Goal: Contribute content

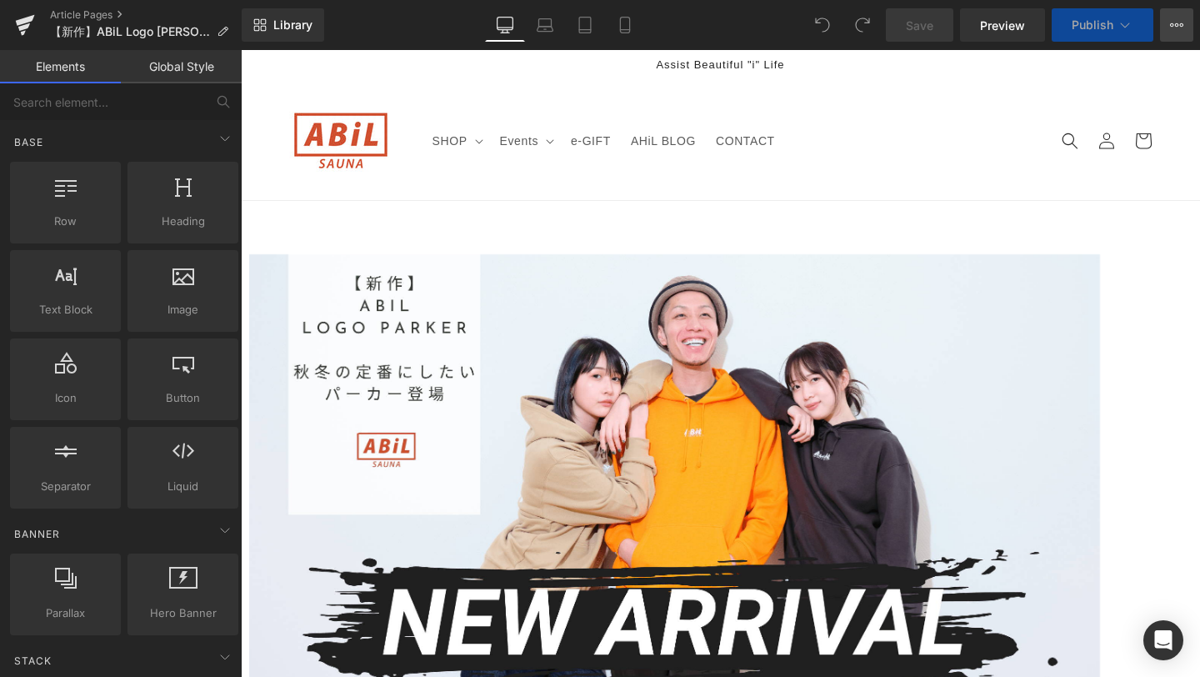
click at [1174, 17] on button "View Live Page View with current Template Save Template to Library Schedule Pub…" at bounding box center [1176, 24] width 33 height 33
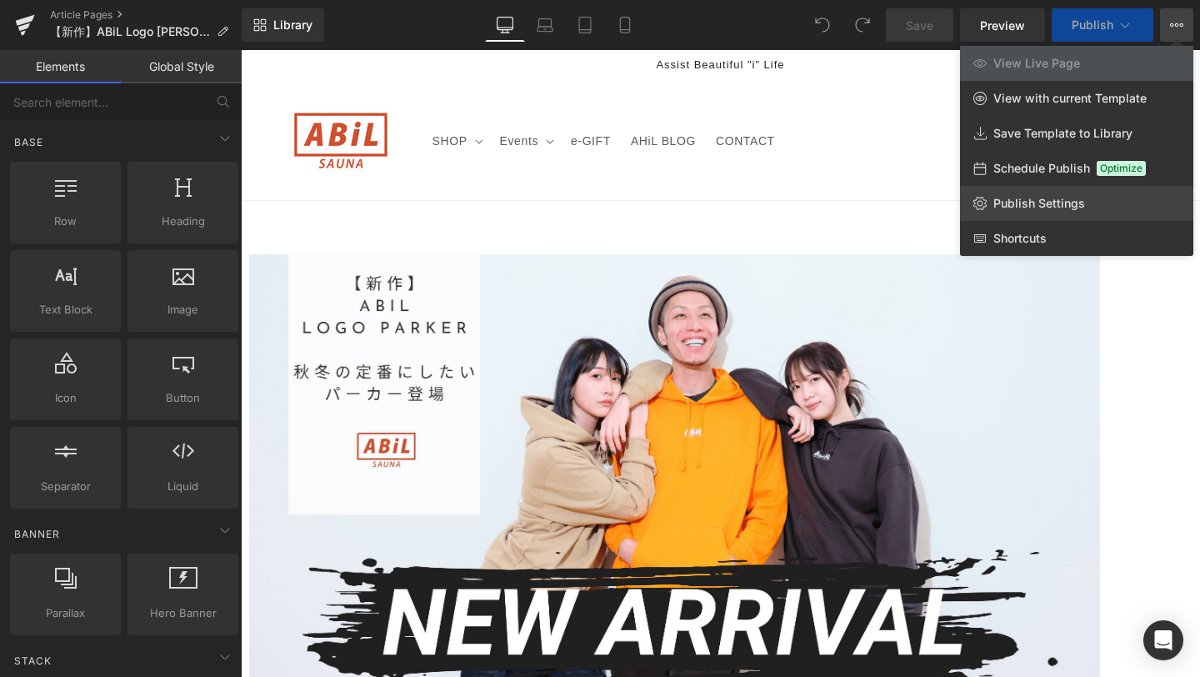
click at [1108, 204] on link "Publish Settings" at bounding box center [1076, 203] width 233 height 35
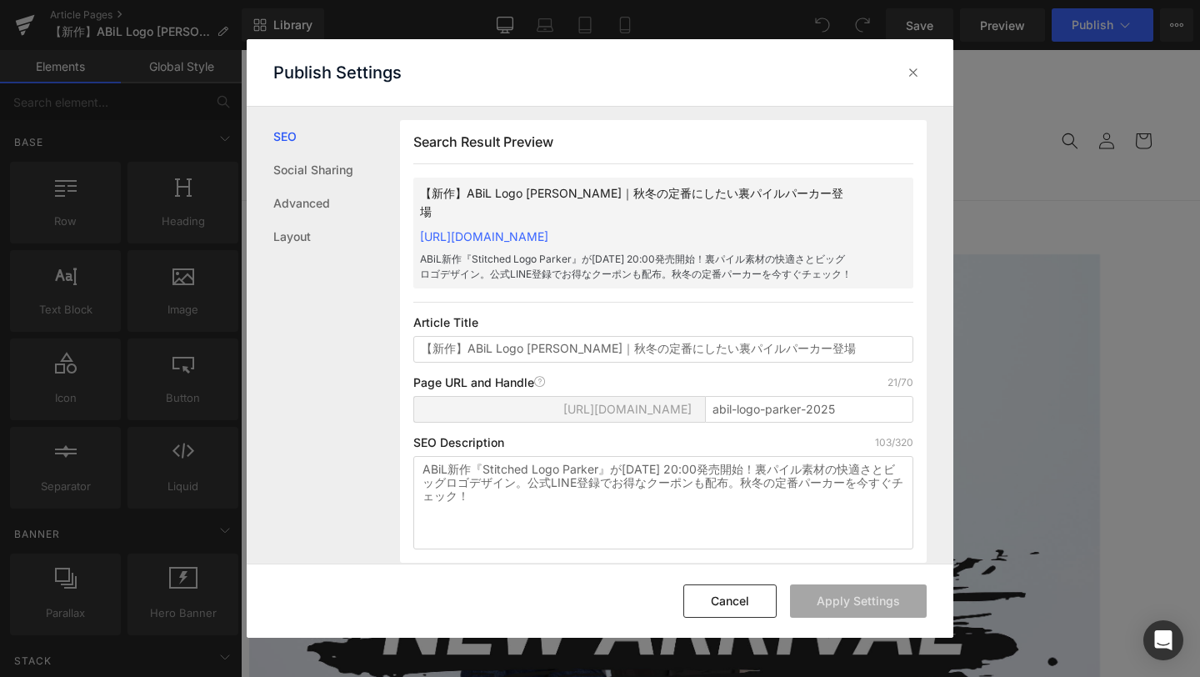
scroll to position [1, 0]
copy link "https://abil-japan.myshopify.com/blogs/ahil-blog/abil-logo-parker-2025"
click at [634, 315] on p "Article Title" at bounding box center [663, 321] width 500 height 13
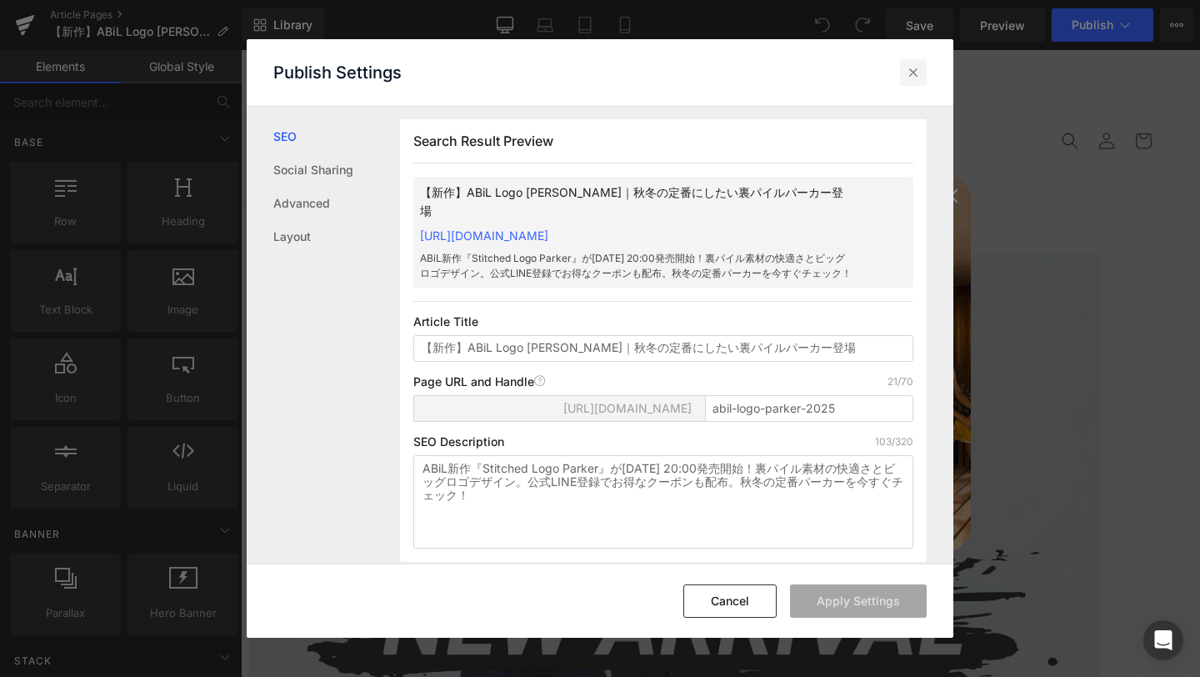
click at [912, 72] on icon at bounding box center [913, 72] width 17 height 17
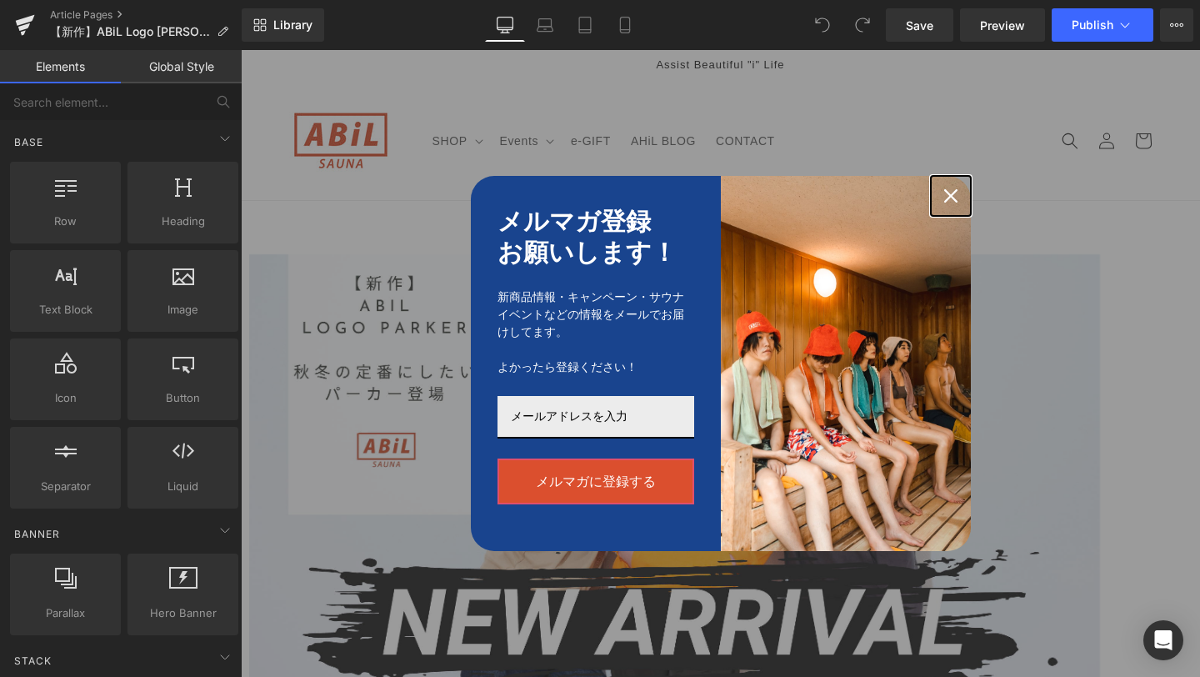
click at [951, 192] on icon "close icon" at bounding box center [950, 195] width 13 height 13
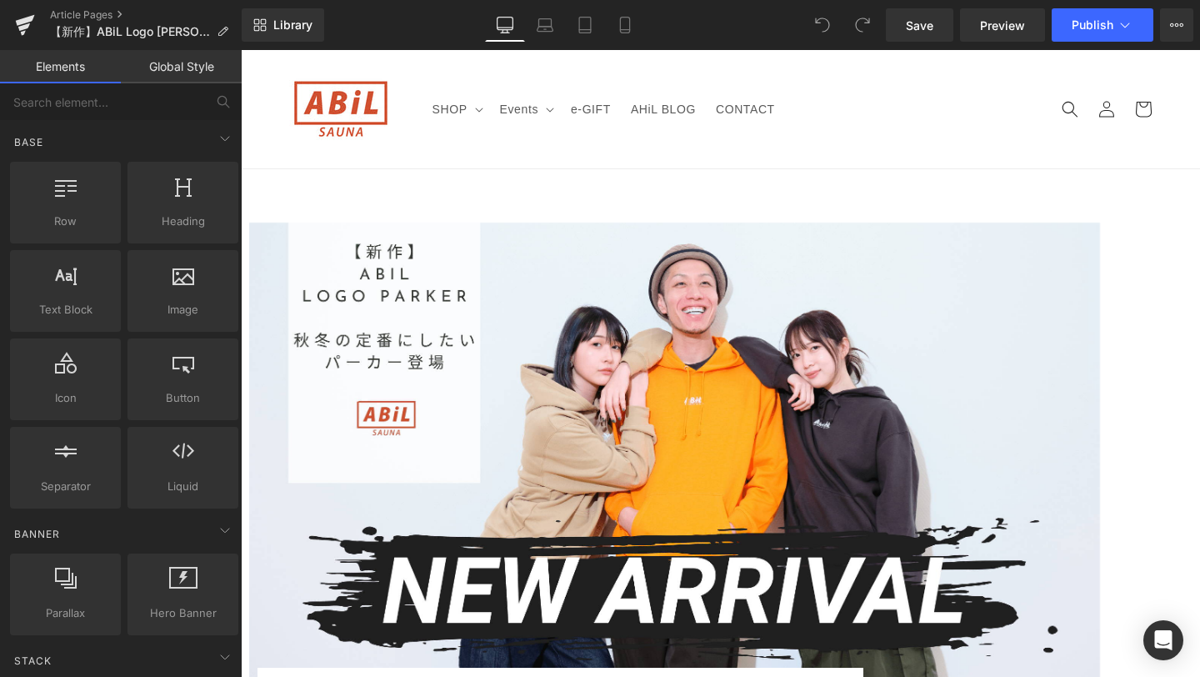
scroll to position [0, 0]
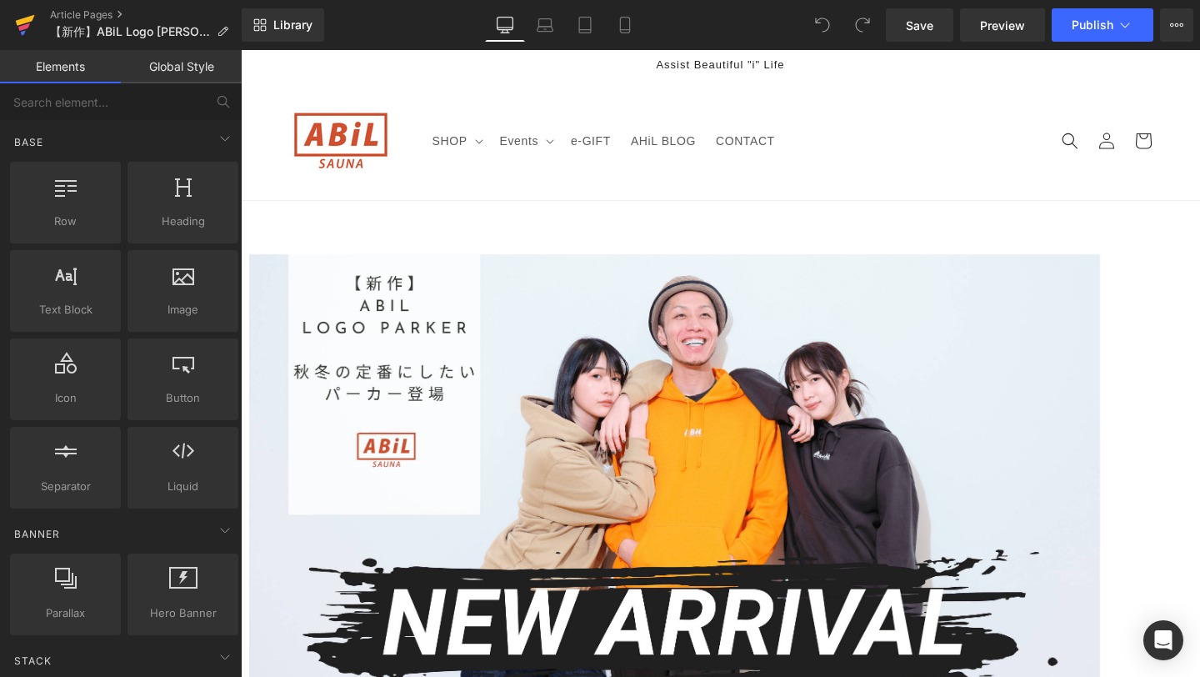
click at [28, 35] on icon at bounding box center [25, 25] width 20 height 42
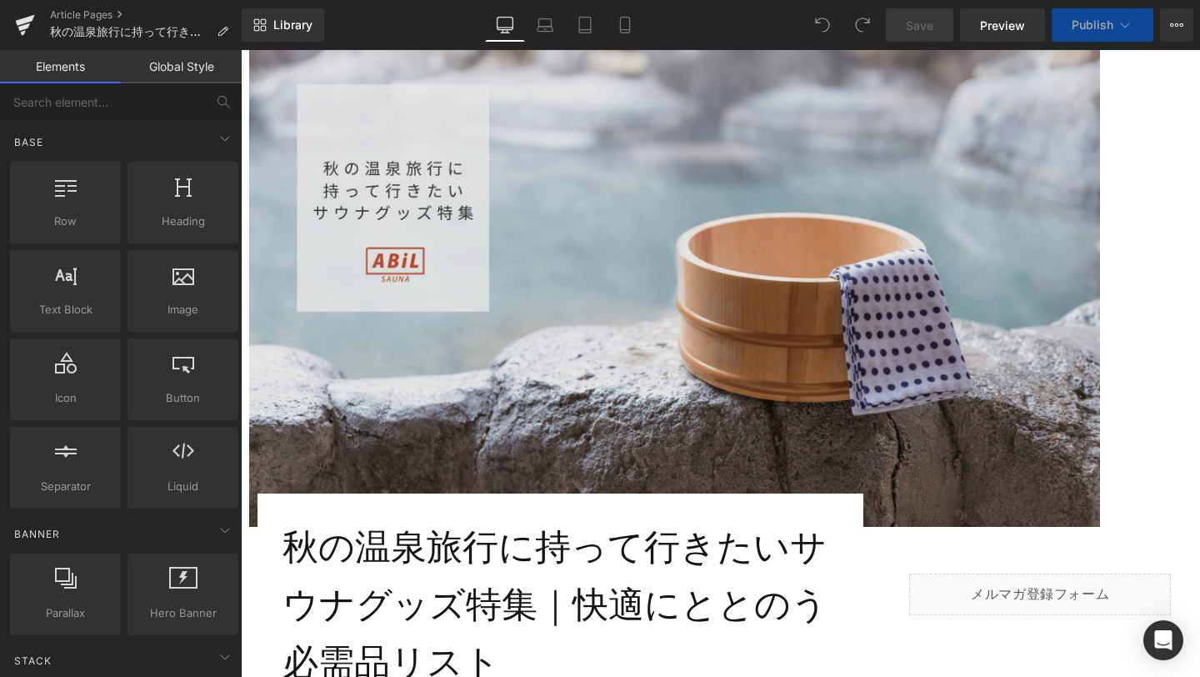
scroll to position [191, 0]
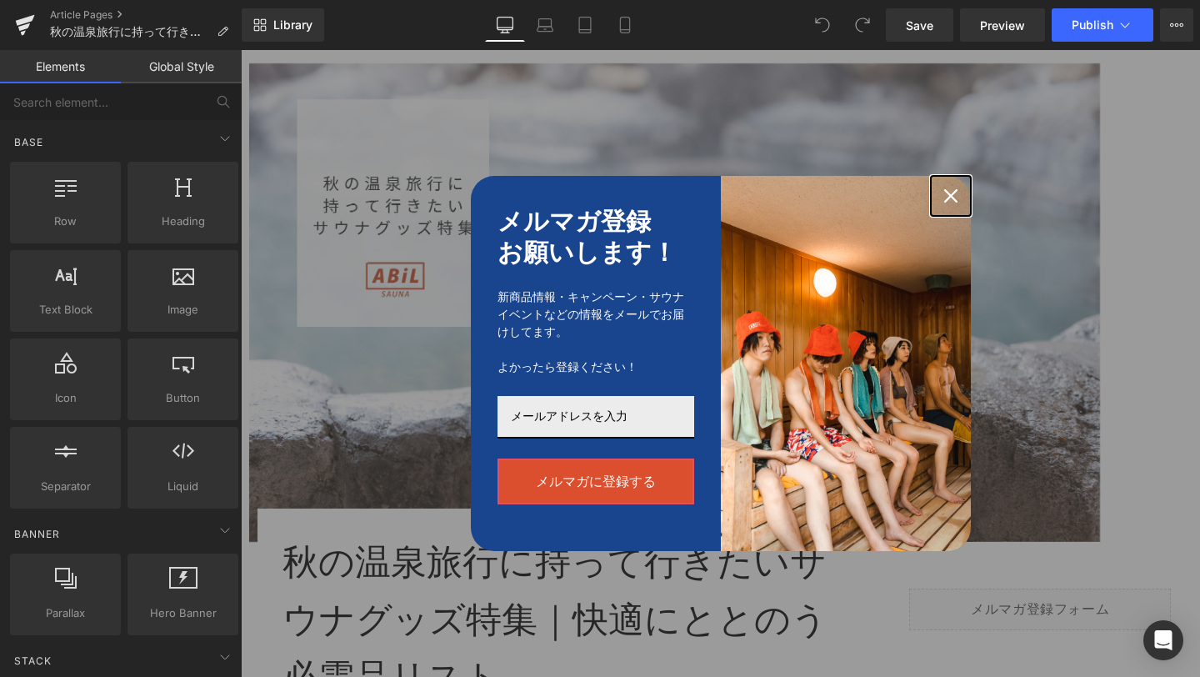
click at [949, 190] on icon "close icon" at bounding box center [950, 195] width 13 height 13
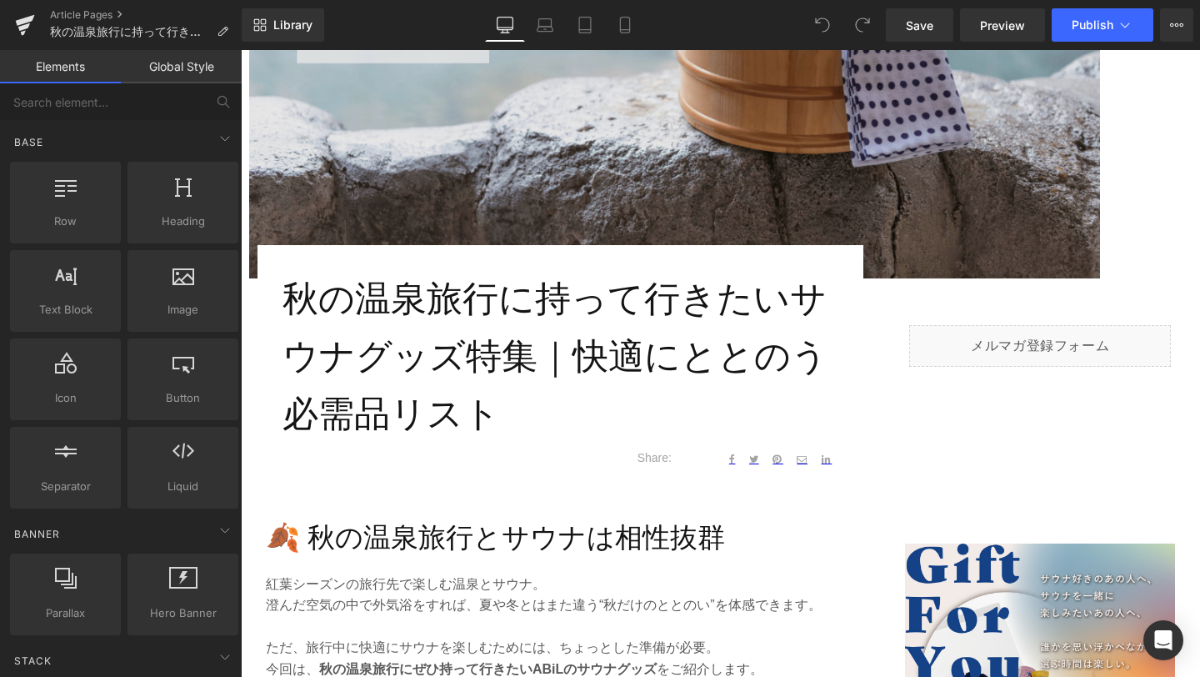
scroll to position [467, 0]
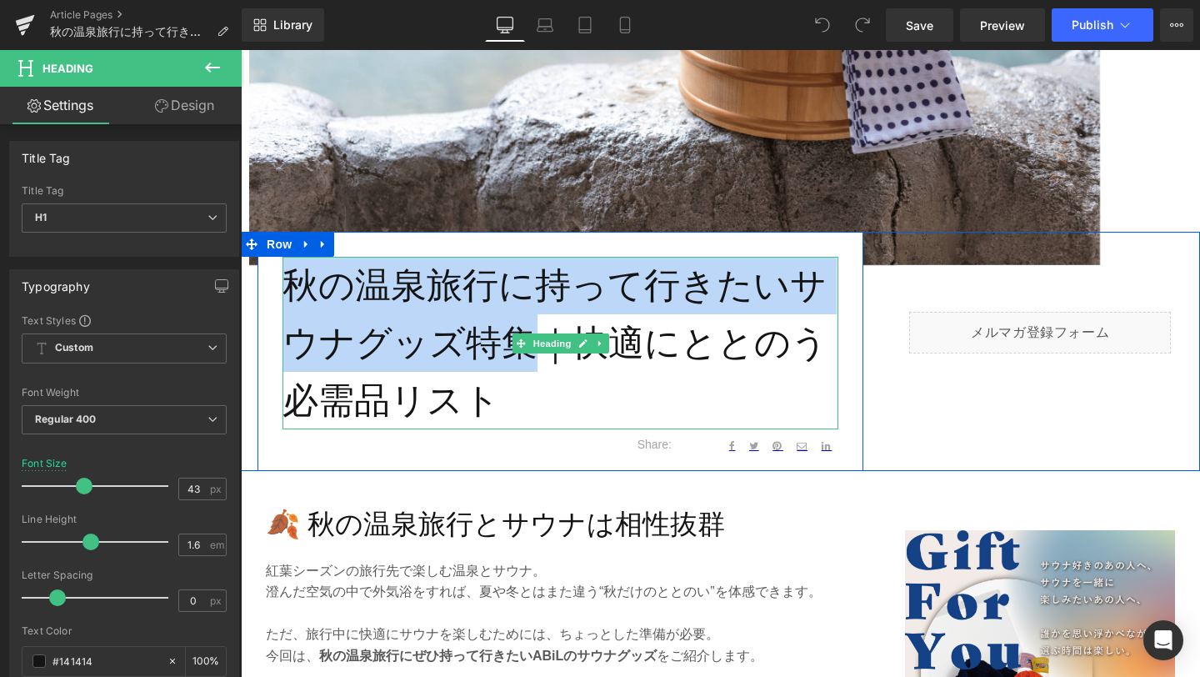
drag, startPoint x: 289, startPoint y: 277, endPoint x: 527, endPoint y: 328, distance: 243.7
click at [527, 328] on h1 "秋の温泉旅行に持って行きたいサウナグッズ特集｜快適にととのう必需品リスト" at bounding box center [560, 343] width 556 height 172
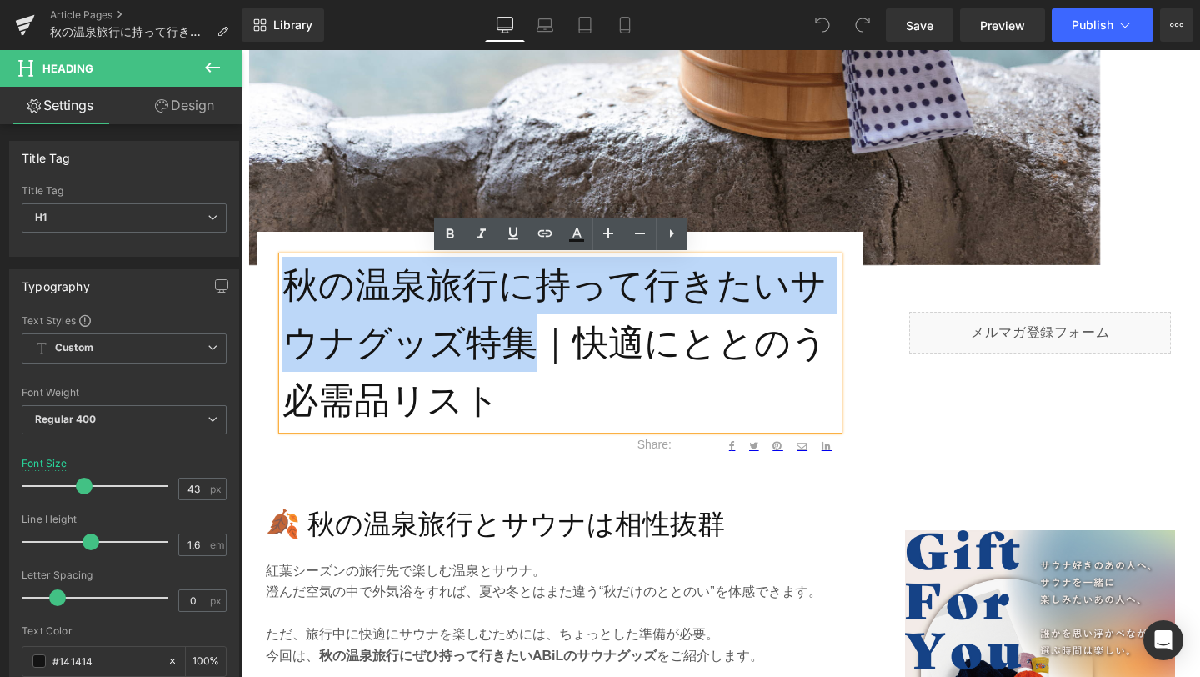
copy h1 "秋の温泉旅行に持って行きたいサウナグッズ特集"
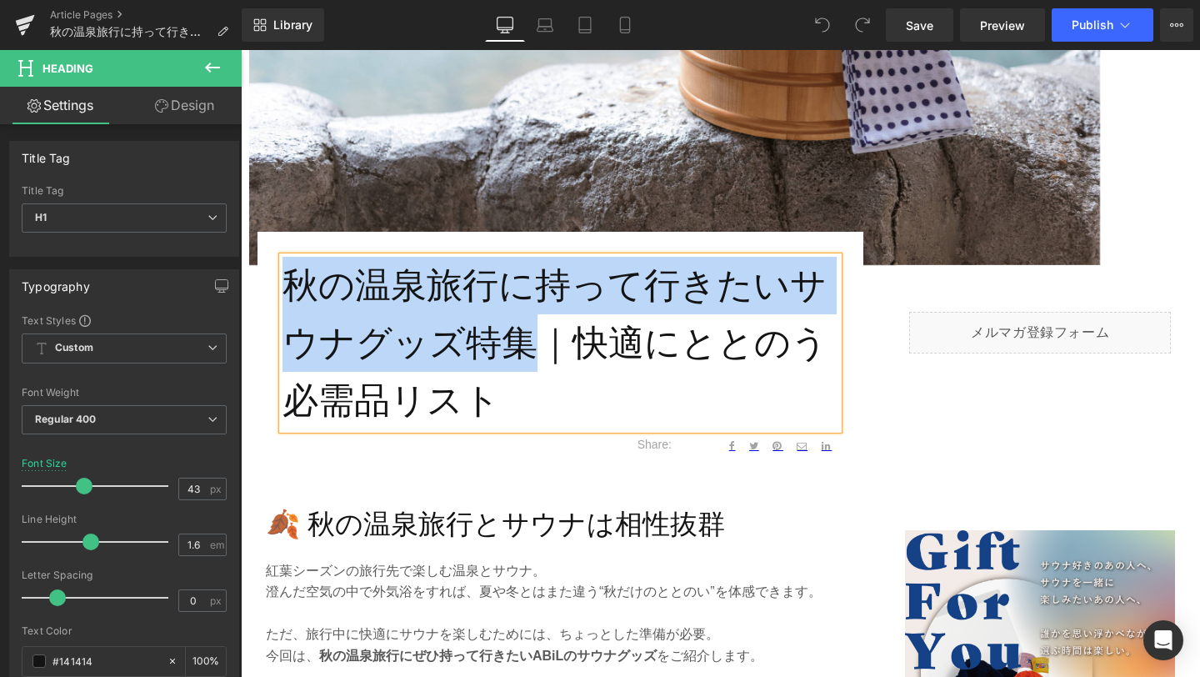
click at [503, 303] on h1 "秋の温泉旅行に持って行きたいサウナグッズ特集｜快適にととのう必需品リスト" at bounding box center [560, 343] width 556 height 172
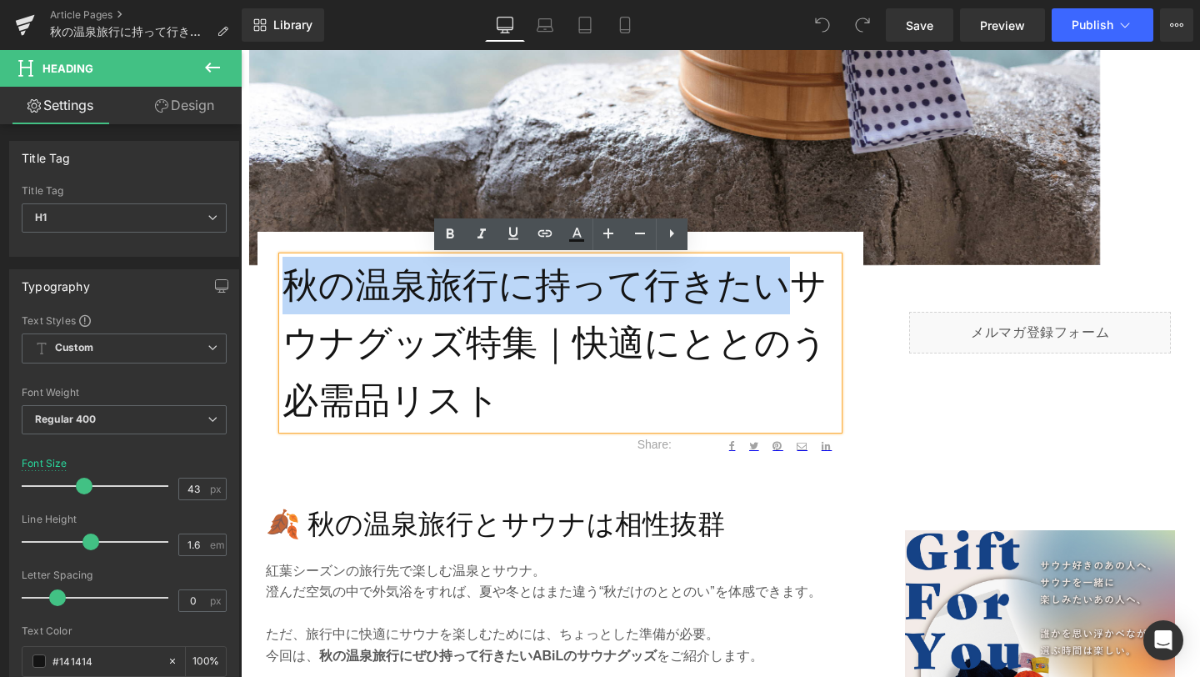
drag, startPoint x: 292, startPoint y: 292, endPoint x: 771, endPoint y: 280, distance: 478.4
click at [771, 280] on h1 "秋の温泉旅行に持って行きたいサウナグッズ特集｜快適にととのう必需品リスト" at bounding box center [560, 343] width 556 height 172
copy h1 "秋の温泉旅行に持って行きたい"
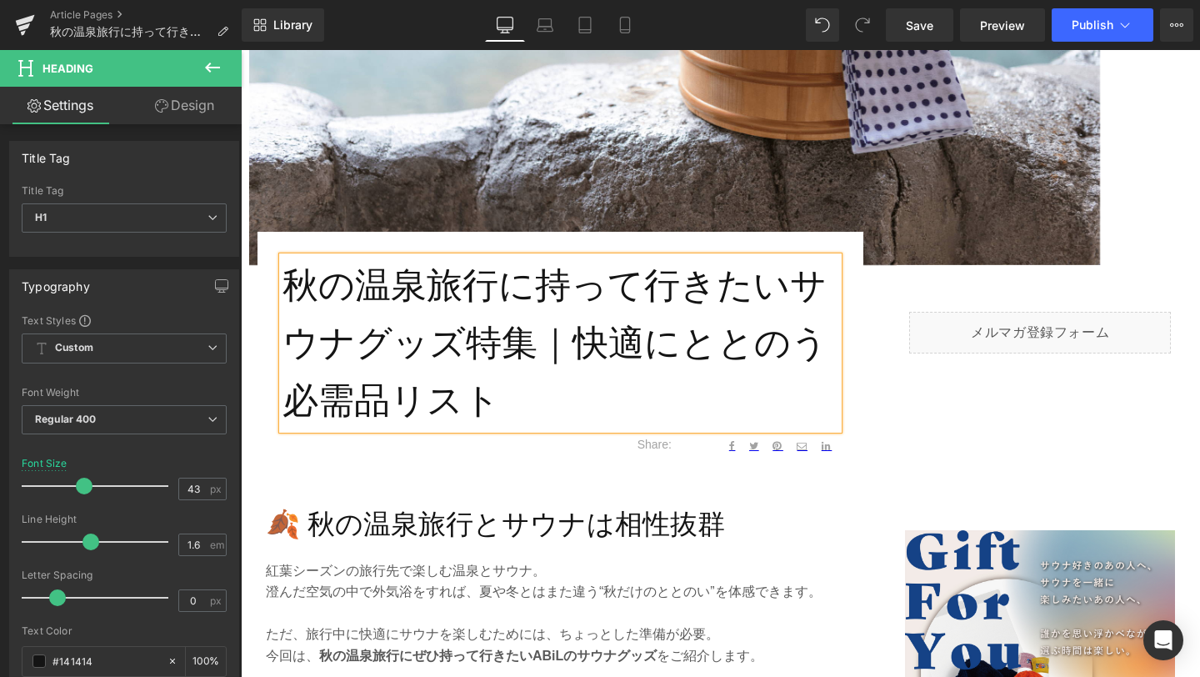
click at [412, 351] on h1 "秋の温泉旅行に持って行きたいサウナグッズ特集｜快適にととのう必需品リスト" at bounding box center [560, 343] width 556 height 172
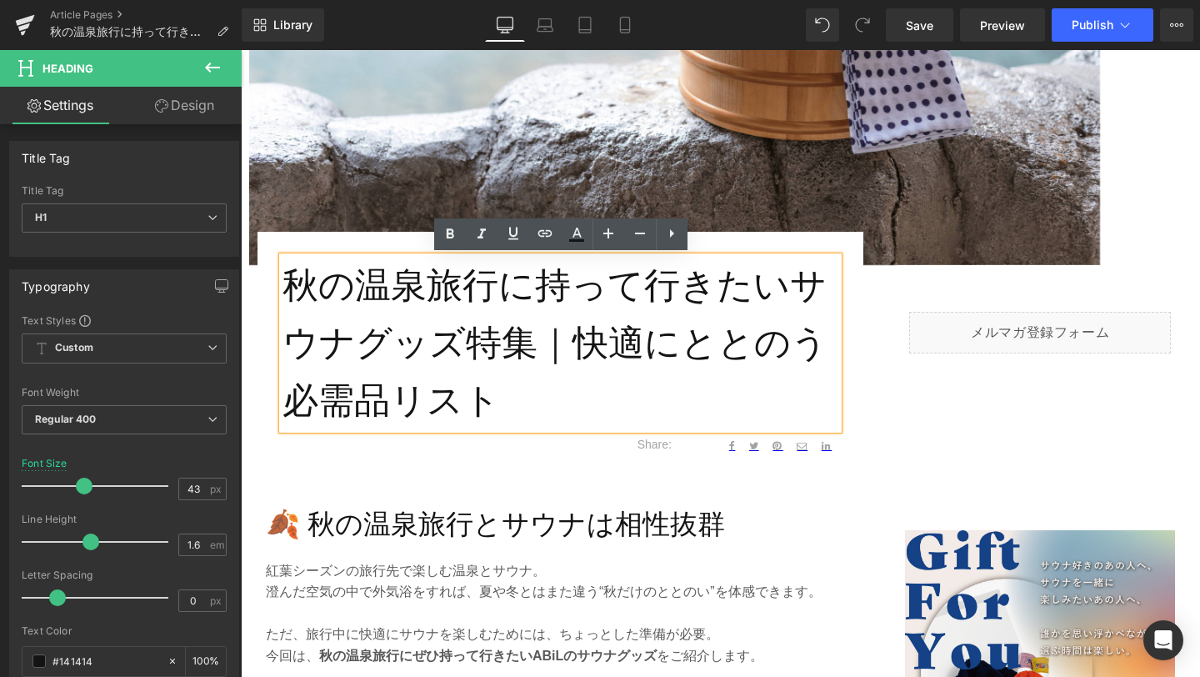
click at [792, 284] on h1 "秋の温泉旅行に持って行きたいサウナグッズ特集｜快適にととのう必需品リスト" at bounding box center [560, 343] width 556 height 172
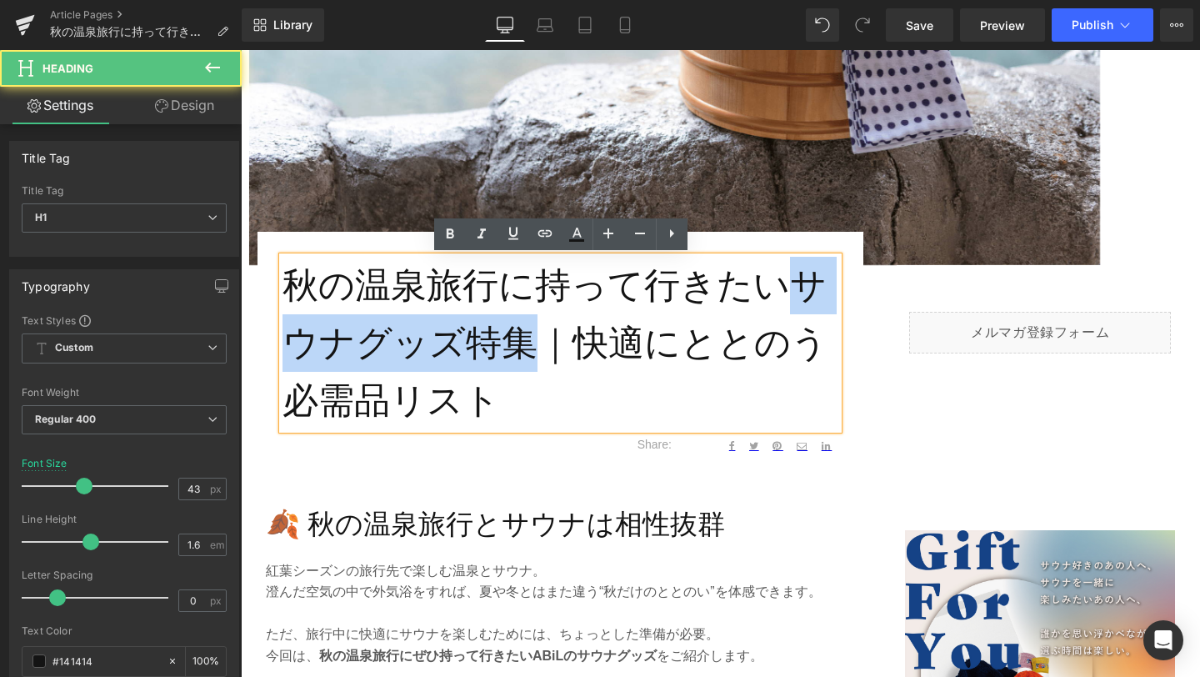
drag, startPoint x: 787, startPoint y: 275, endPoint x: 528, endPoint y: 319, distance: 262.9
click at [528, 319] on h1 "秋の温泉旅行に持って行きたいサウナグッズ特集｜快適にととのう必需品リスト" at bounding box center [560, 343] width 556 height 172
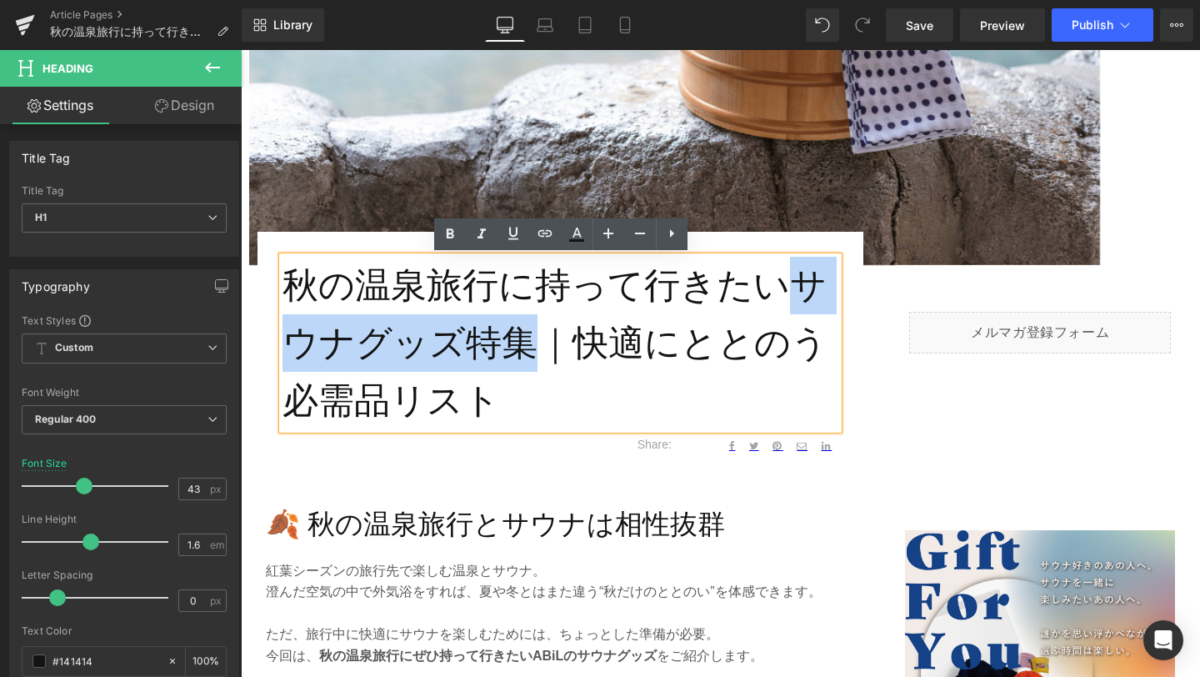
copy h1 "サウナグッズ特集"
